Goal: Task Accomplishment & Management: Use online tool/utility

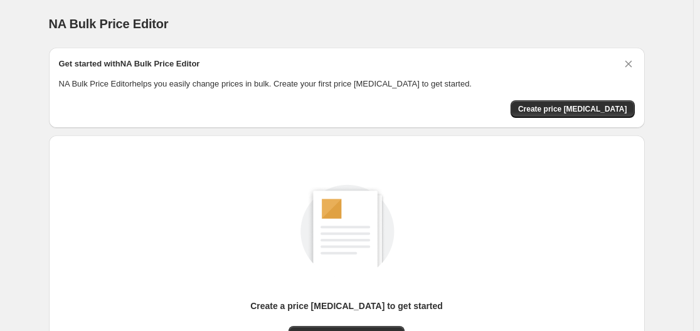
scroll to position [139, 0]
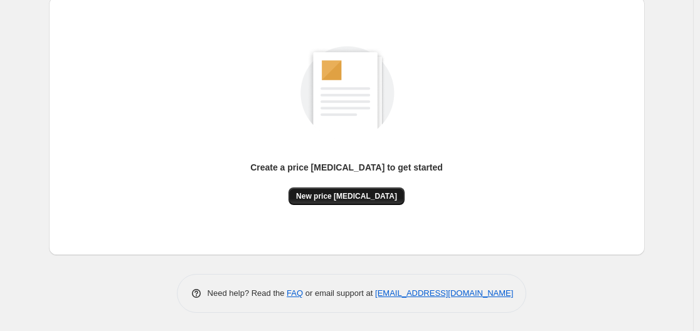
click at [346, 196] on span "New price [MEDICAL_DATA]" at bounding box center [346, 196] width 101 height 10
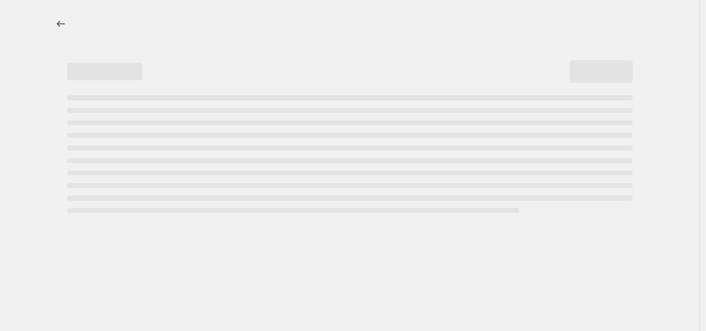
select select "percentage"
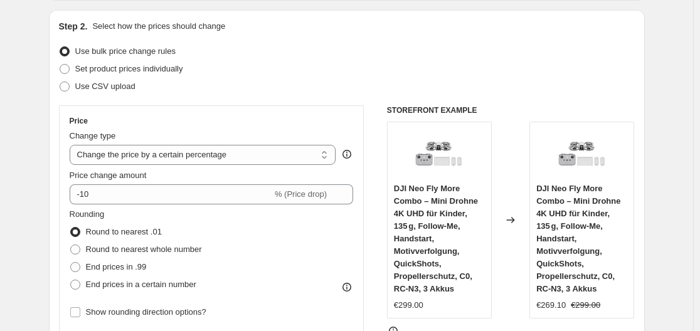
scroll to position [188, 0]
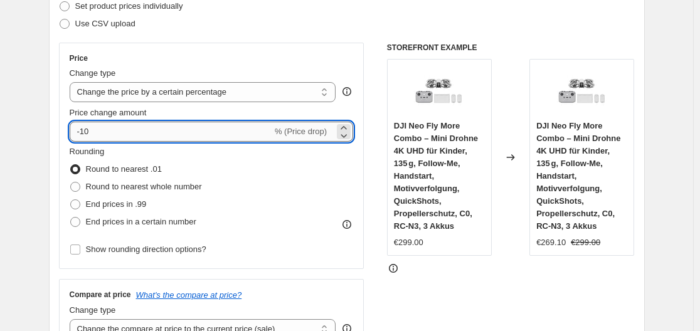
drag, startPoint x: 83, startPoint y: 130, endPoint x: 93, endPoint y: 130, distance: 9.4
click at [93, 130] on input "-10" at bounding box center [171, 132] width 203 height 20
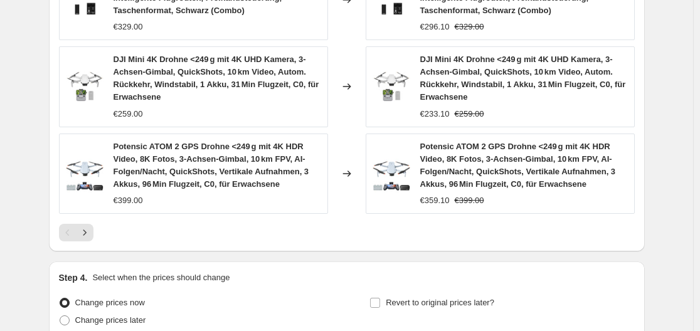
scroll to position [1069, 0]
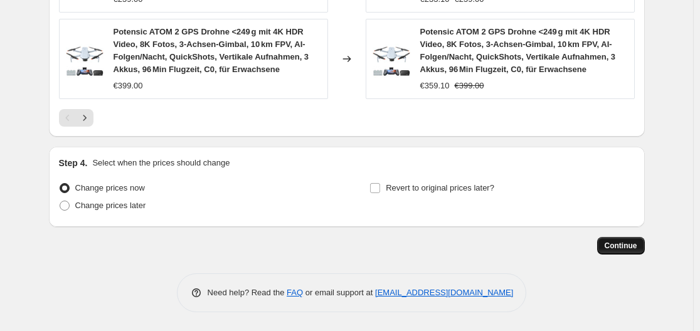
type input "-30"
click at [614, 246] on span "Continue" at bounding box center [621, 246] width 33 height 10
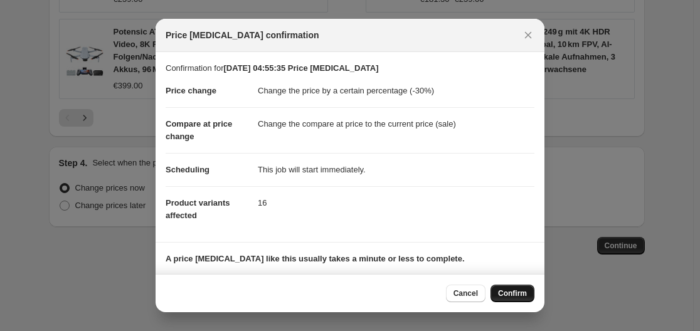
click at [511, 293] on span "Confirm" at bounding box center [512, 294] width 29 height 10
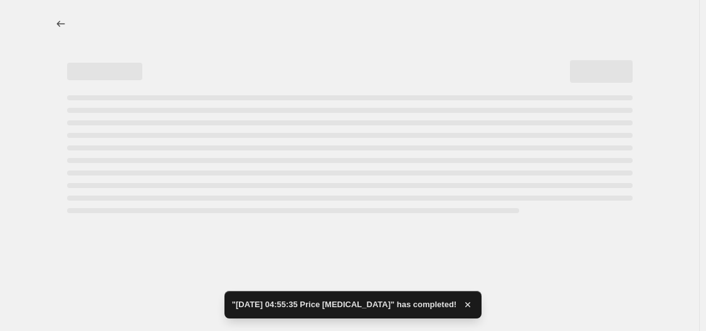
select select "percentage"
